Goal: Transaction & Acquisition: Purchase product/service

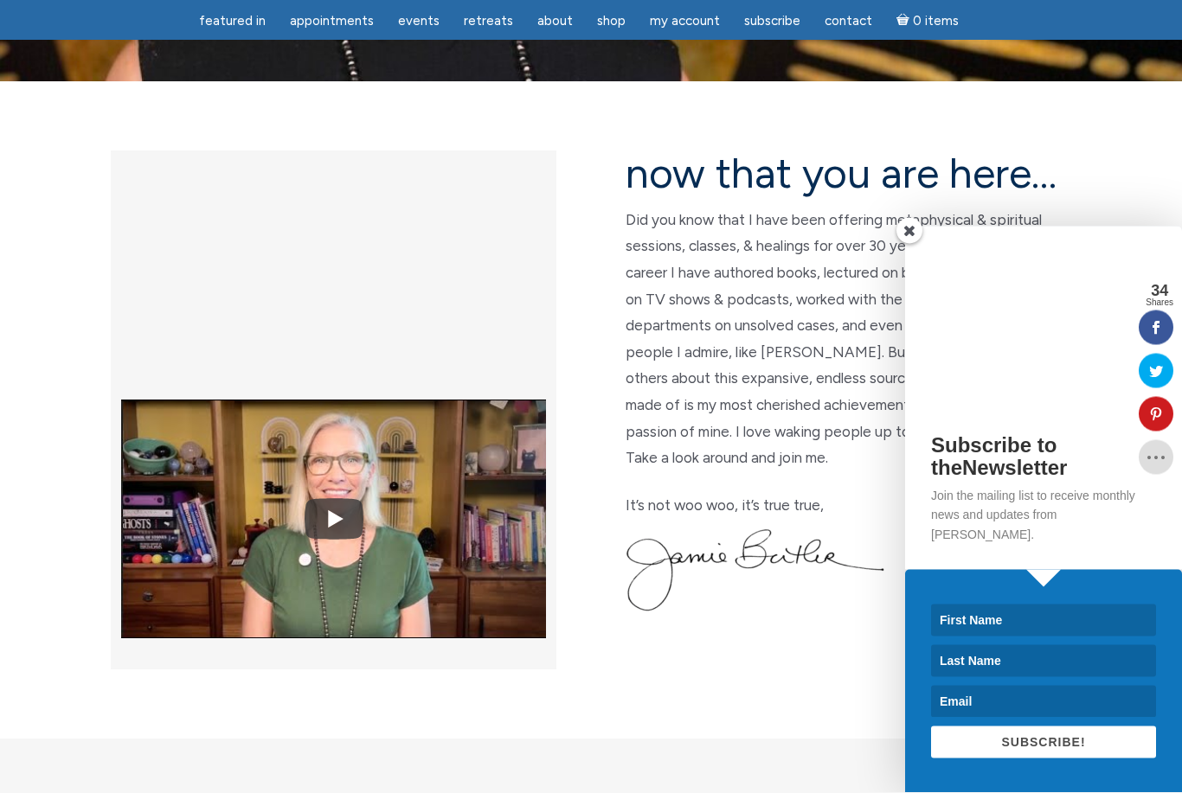
scroll to position [386, 0]
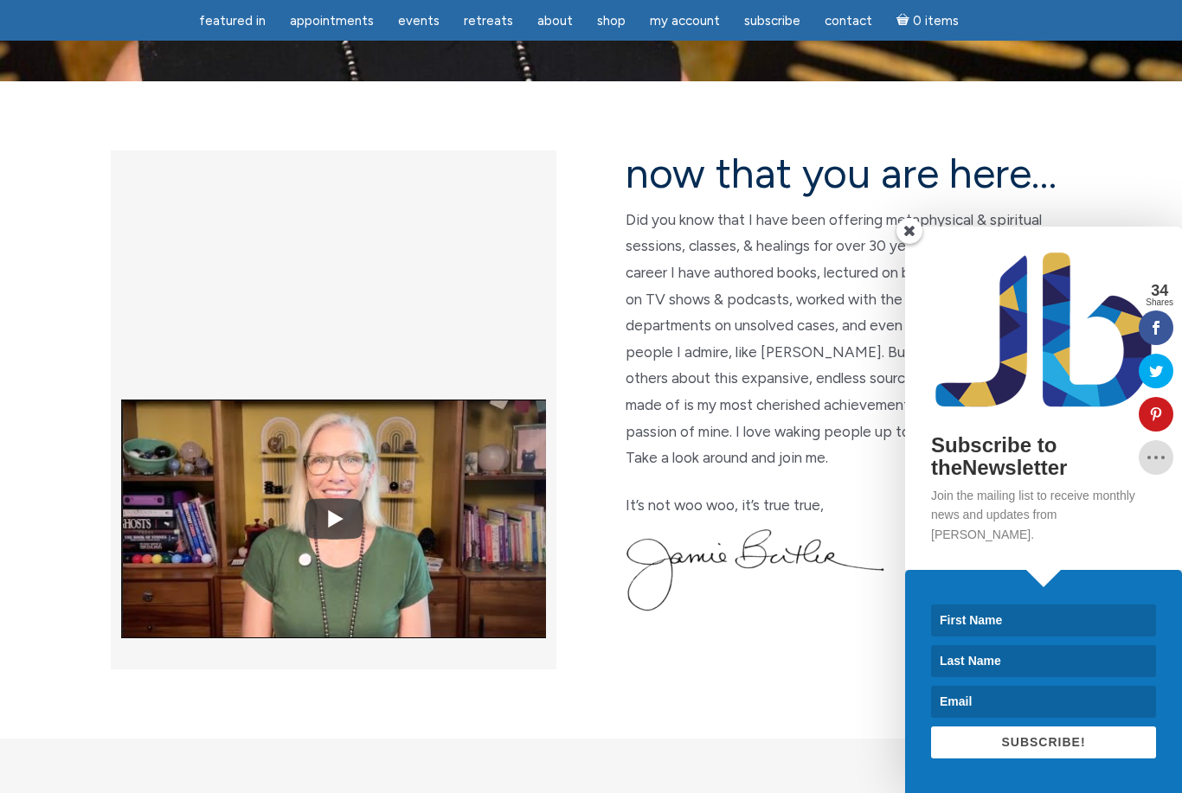
click at [914, 244] on span at bounding box center [909, 231] width 26 height 26
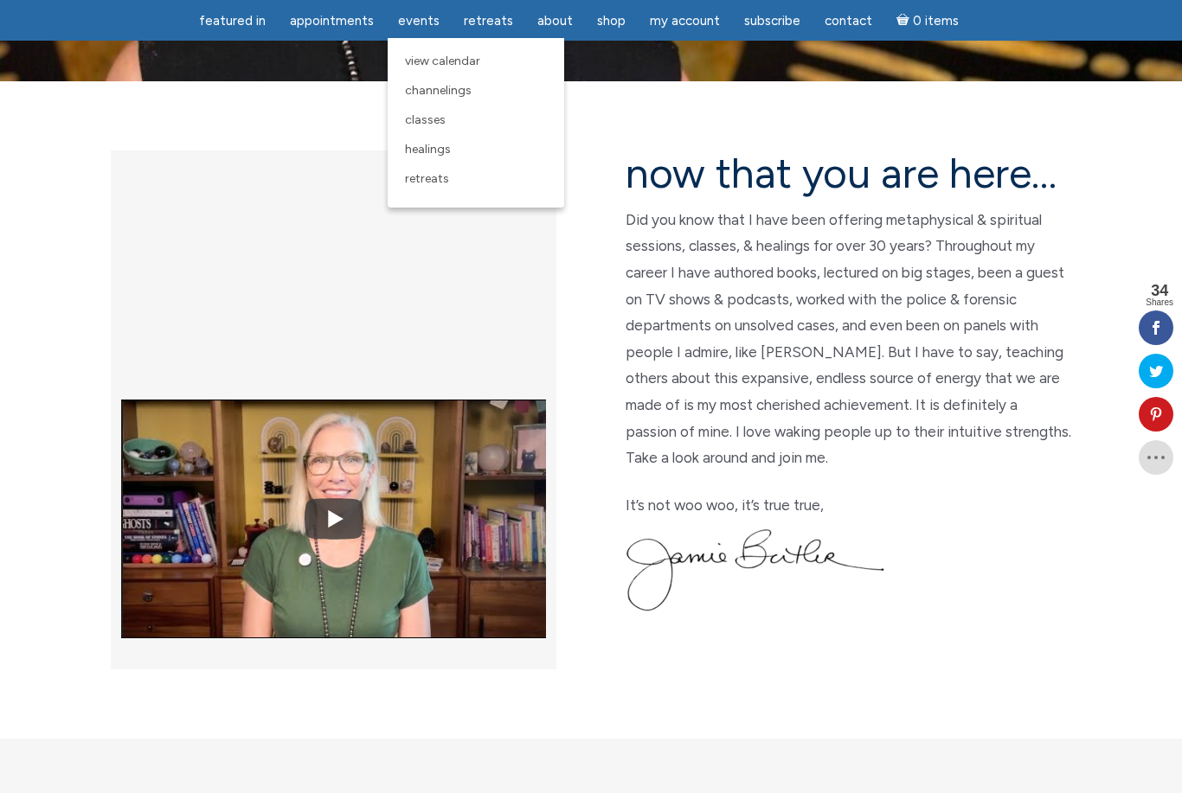
click at [426, 120] on span "Classes" at bounding box center [425, 119] width 41 height 15
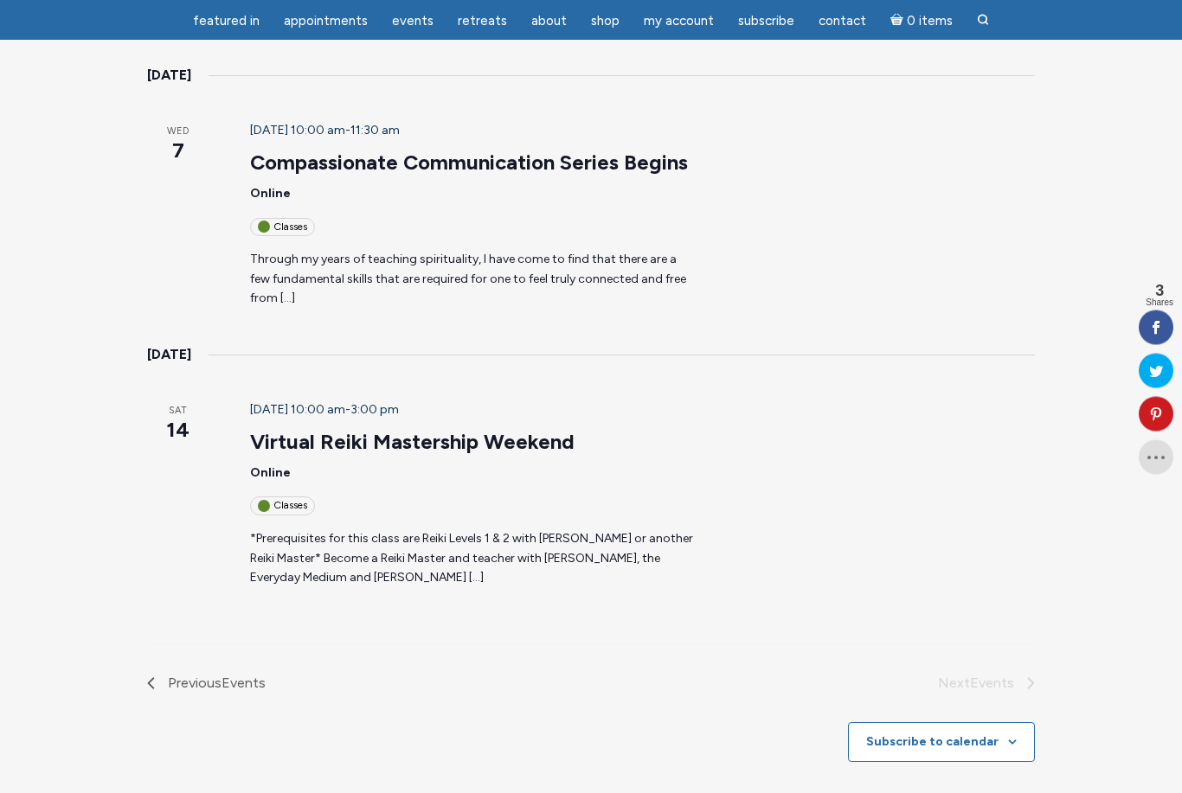
scroll to position [1323, 0]
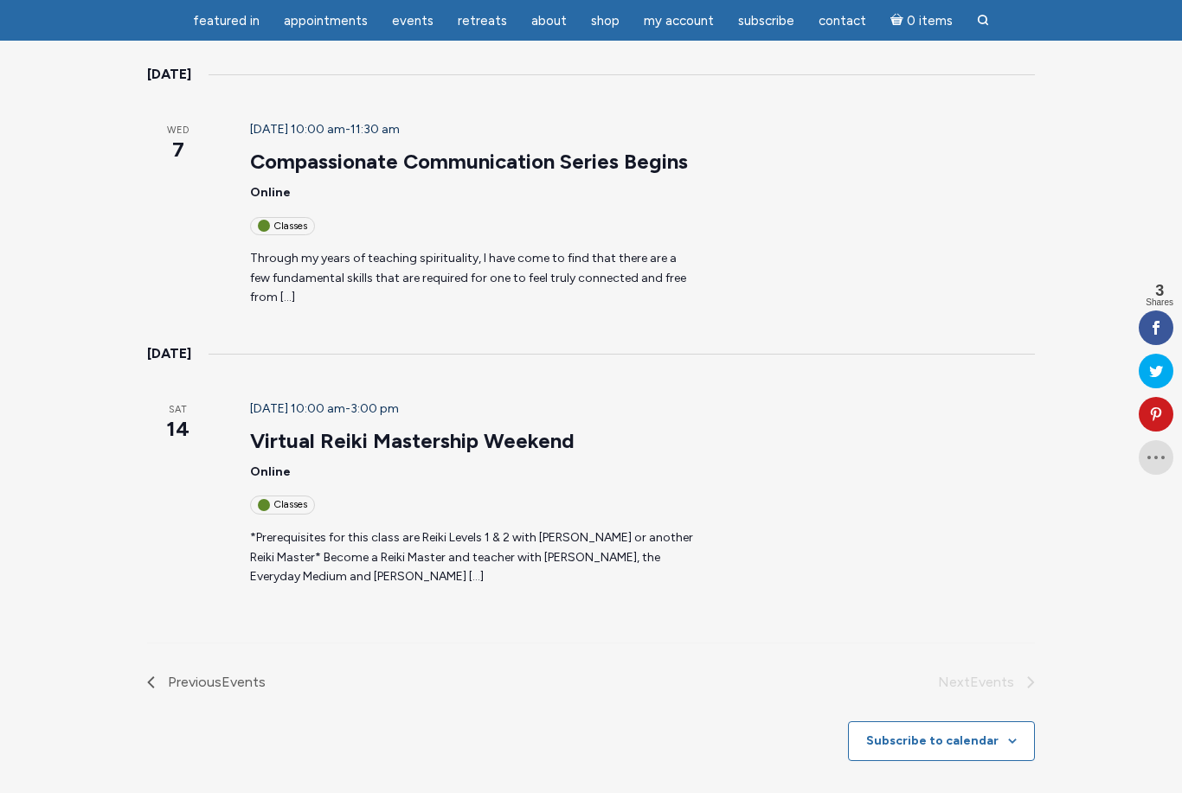
click at [1029, 671] on li "Next Events" at bounding box center [813, 682] width 444 height 22
click at [1006, 671] on li "Next Events" at bounding box center [813, 682] width 444 height 22
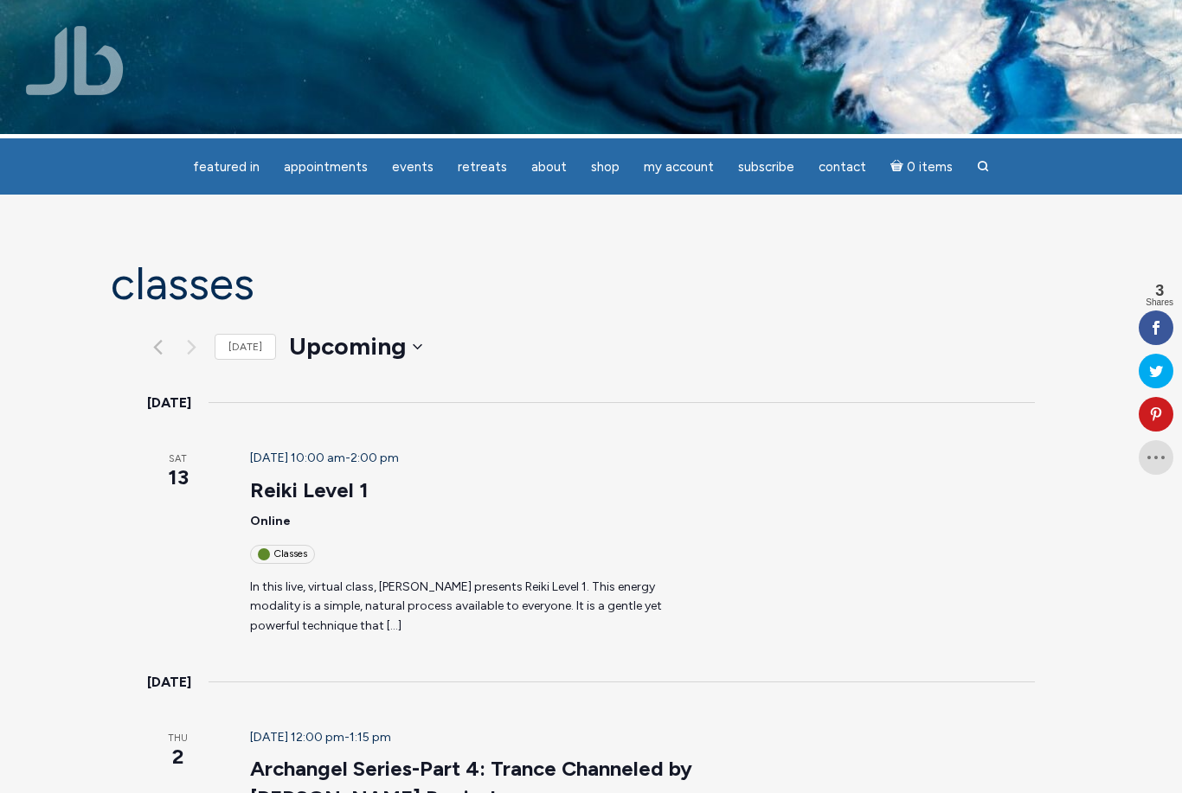
scroll to position [0, 0]
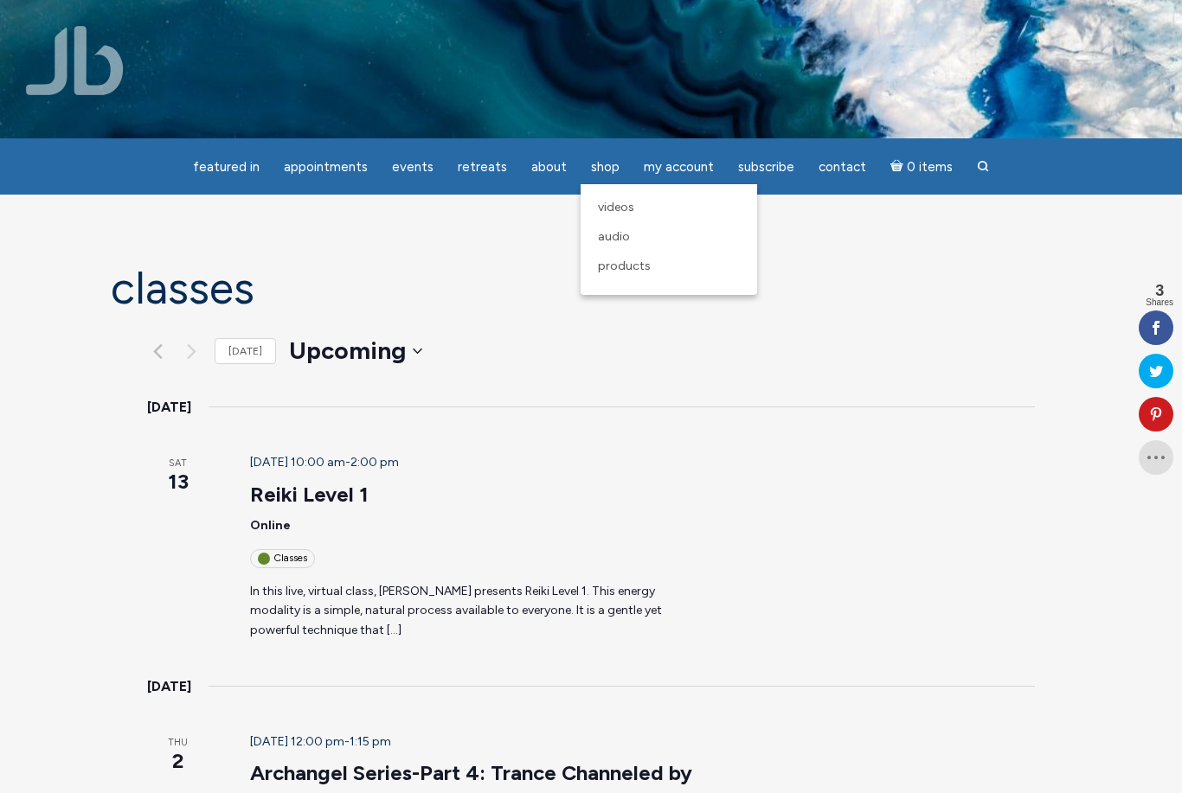
click at [632, 276] on link "Products" at bounding box center [668, 266] width 159 height 29
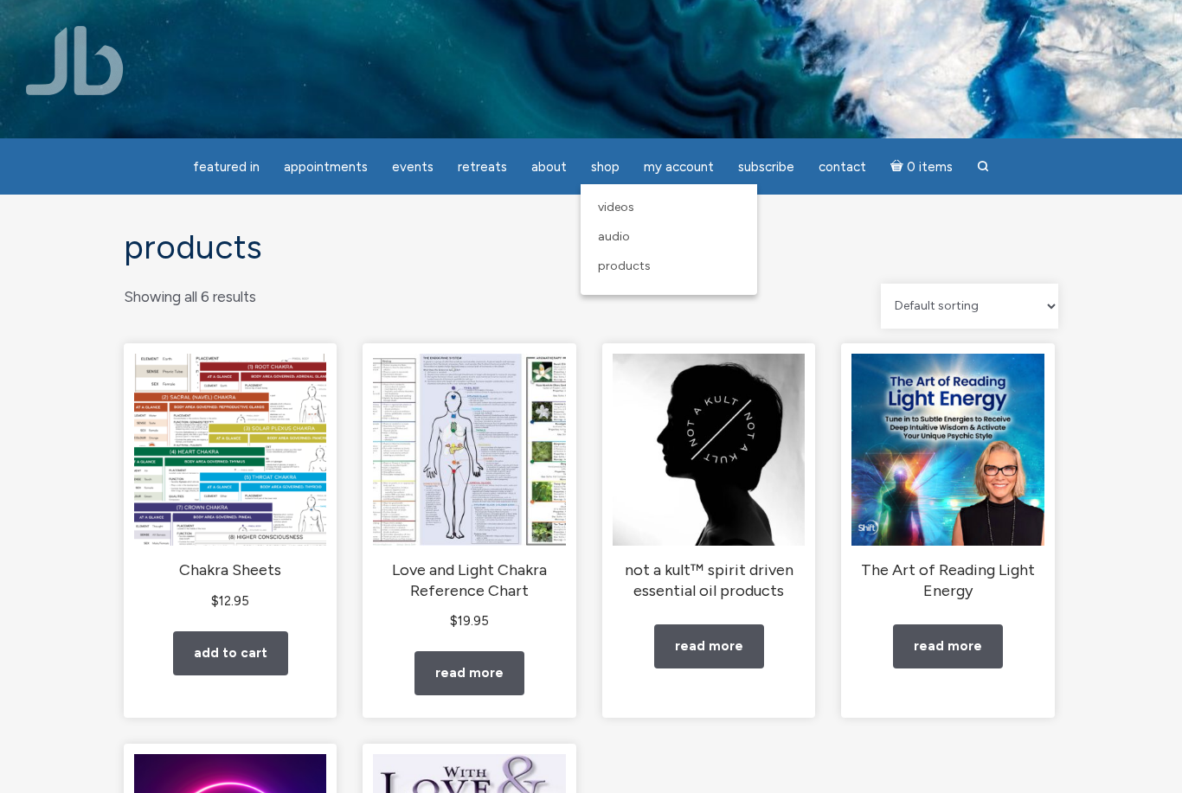
click at [626, 240] on link "Audio" at bounding box center [668, 236] width 159 height 29
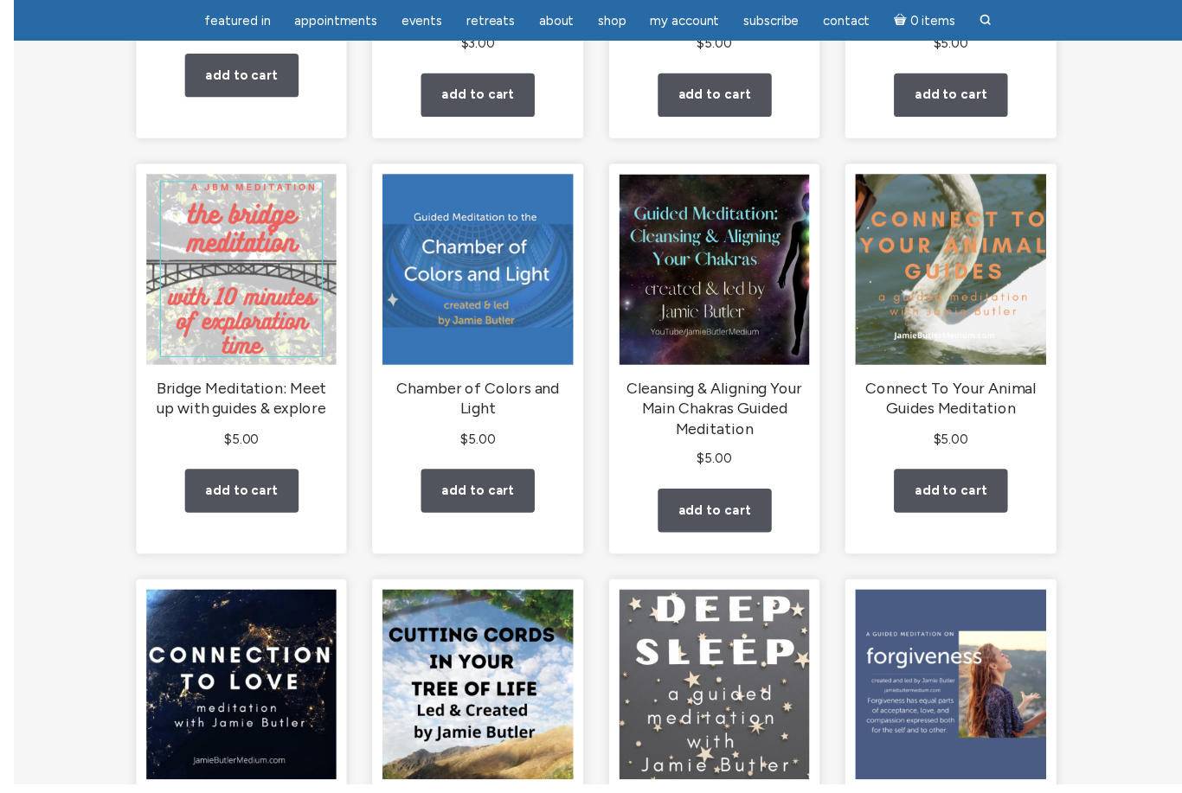
scroll to position [926, 0]
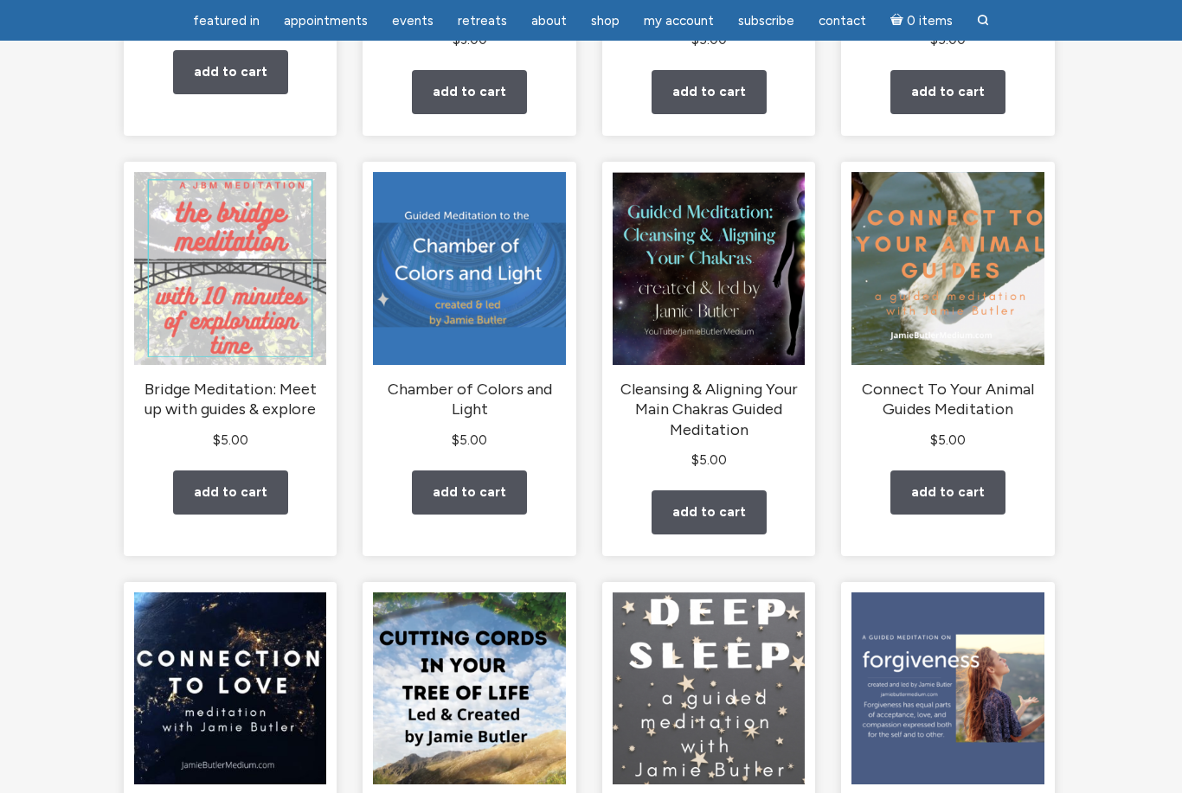
click at [978, 409] on h2 "Connect To Your Animal Guides Meditation" at bounding box center [947, 400] width 192 height 41
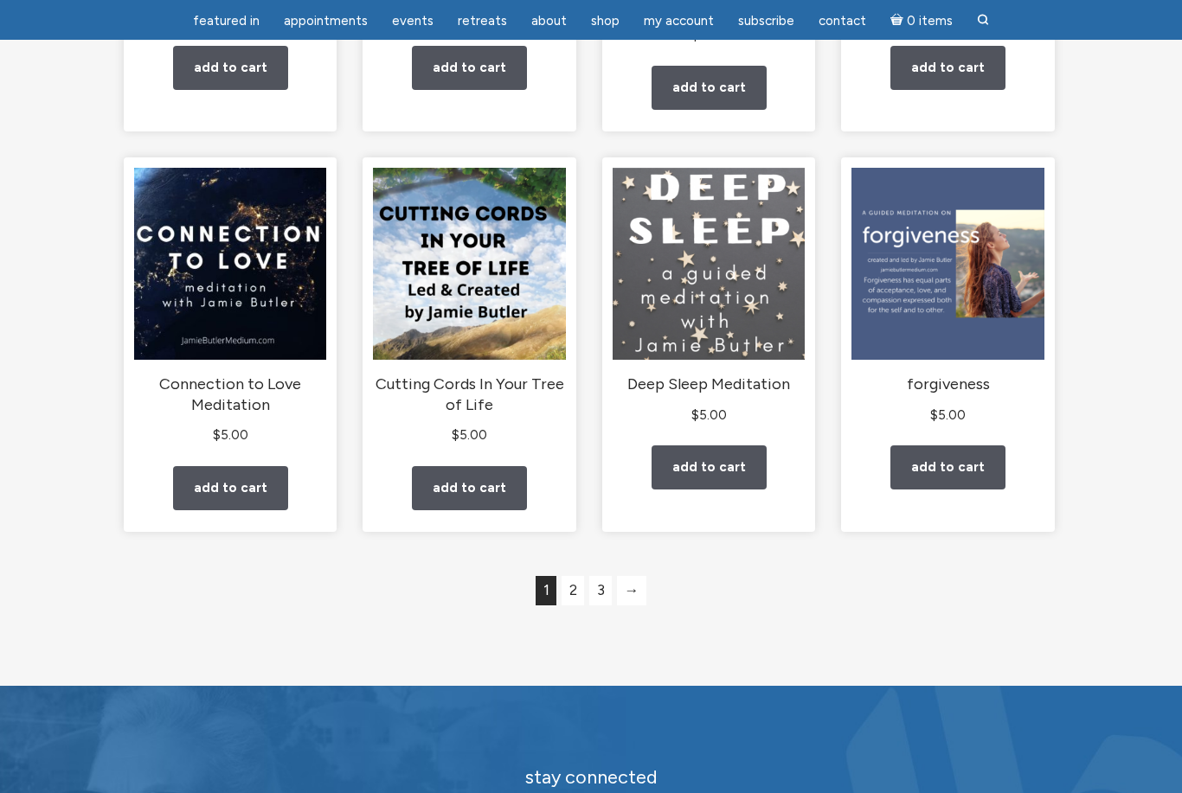
scroll to position [1351, 0]
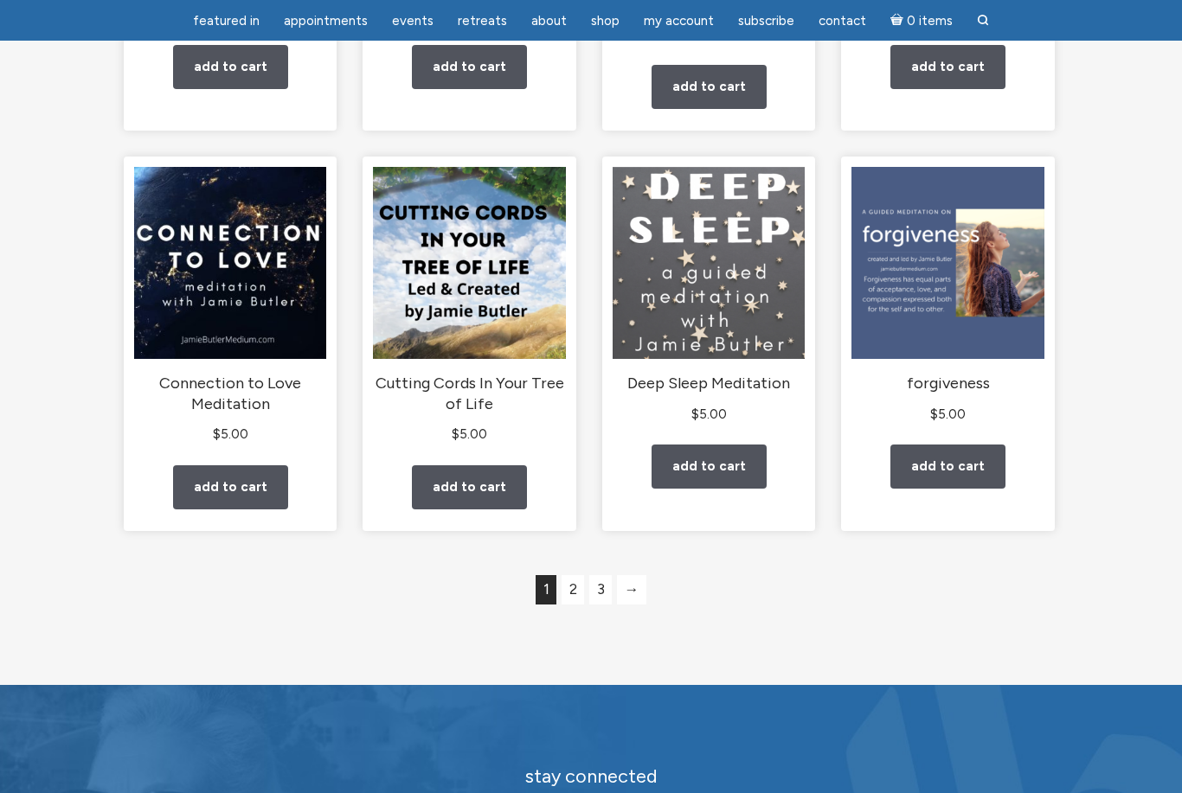
click at [567, 605] on link "2" at bounding box center [572, 589] width 22 height 29
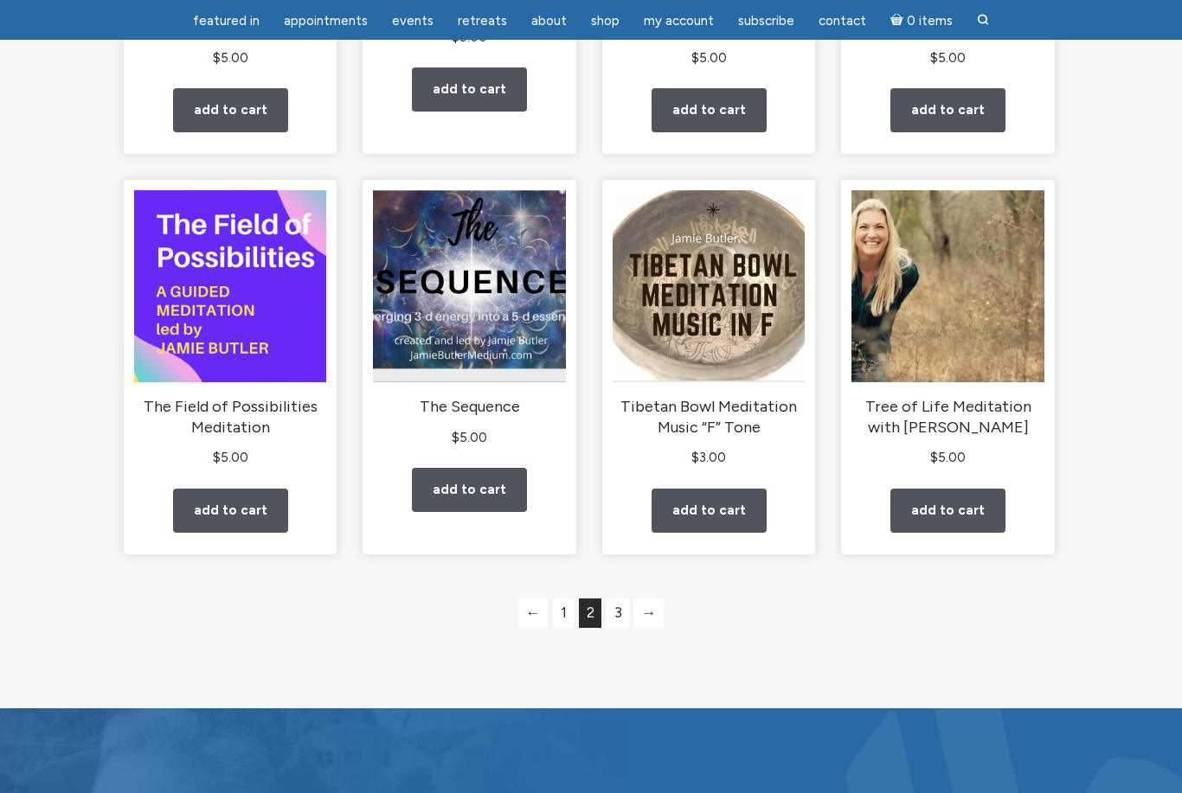
scroll to position [1381, 0]
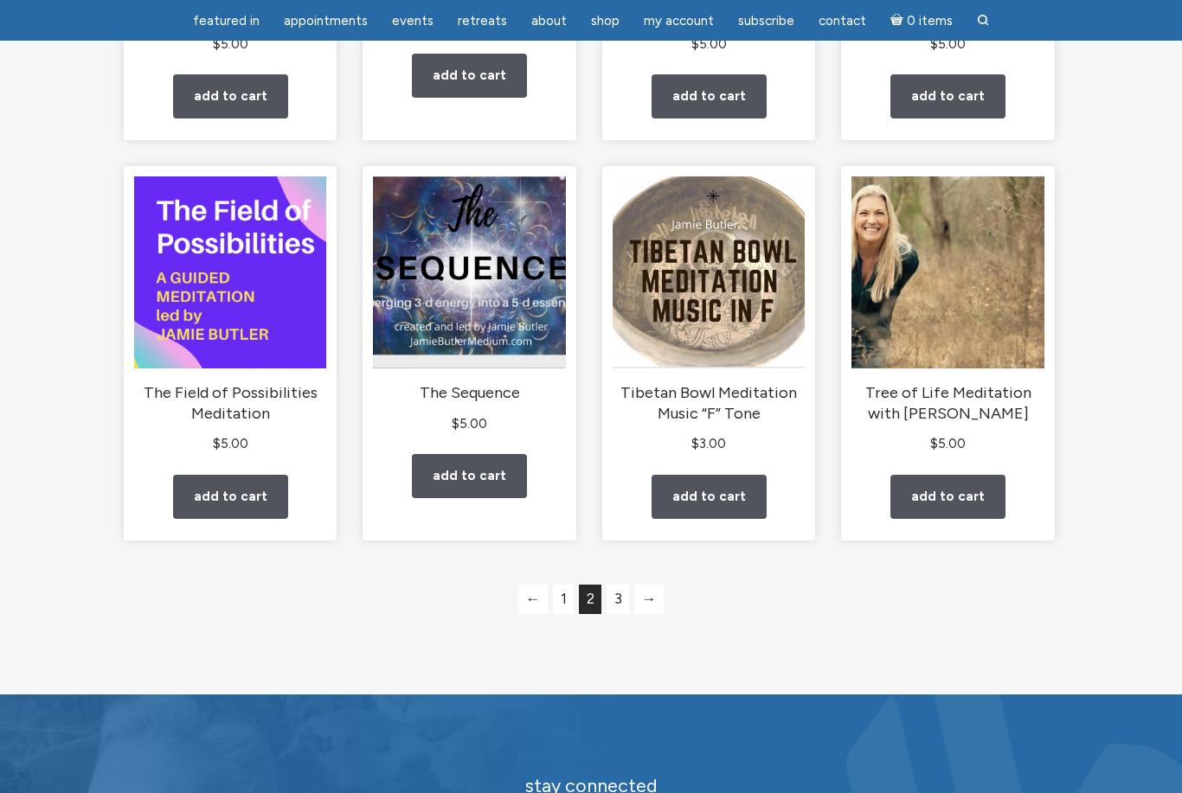
click at [615, 614] on link "3" at bounding box center [617, 599] width 22 height 29
